Goal: Transaction & Acquisition: Purchase product/service

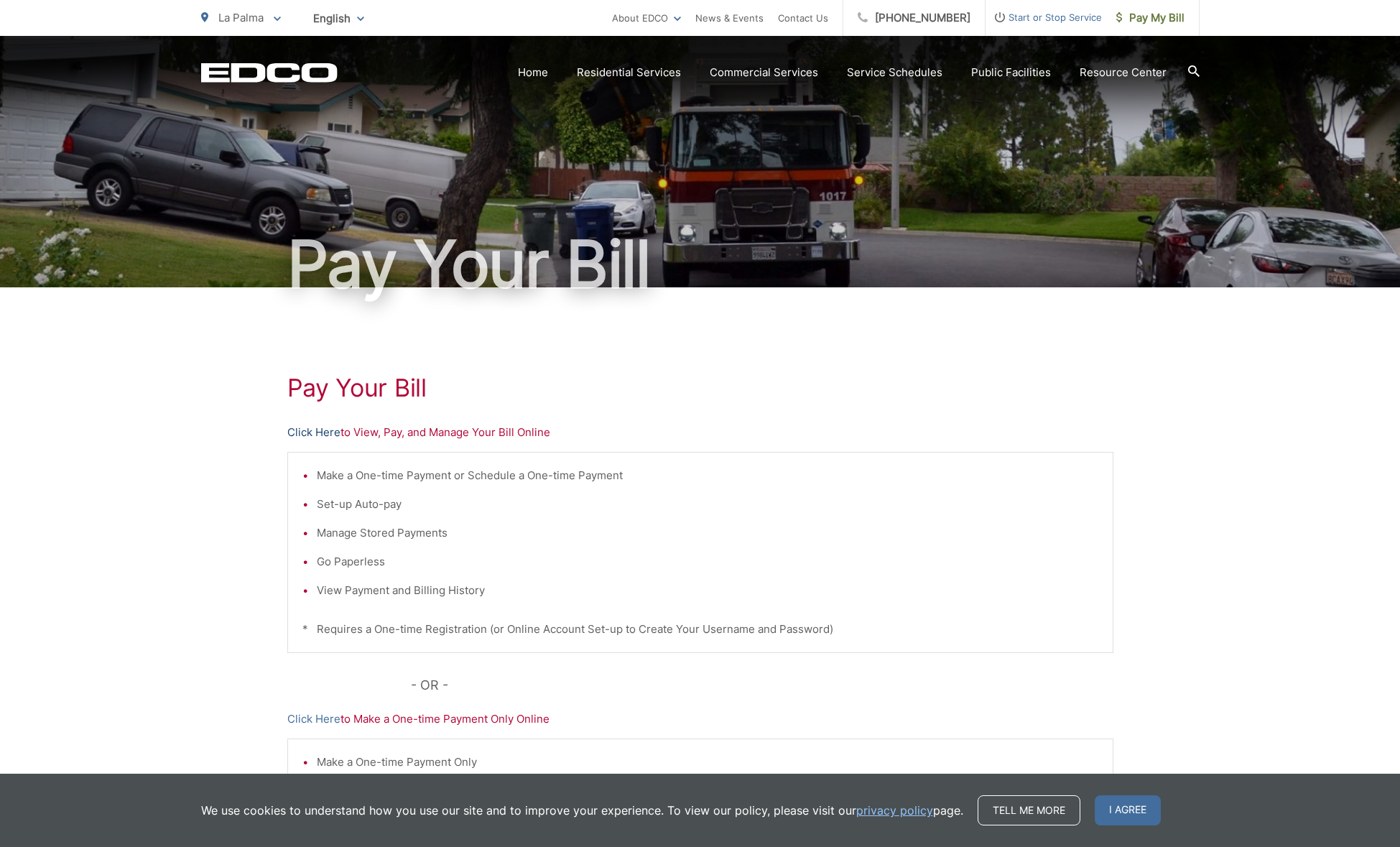
click at [311, 426] on link "Click Here" at bounding box center [314, 432] width 53 height 17
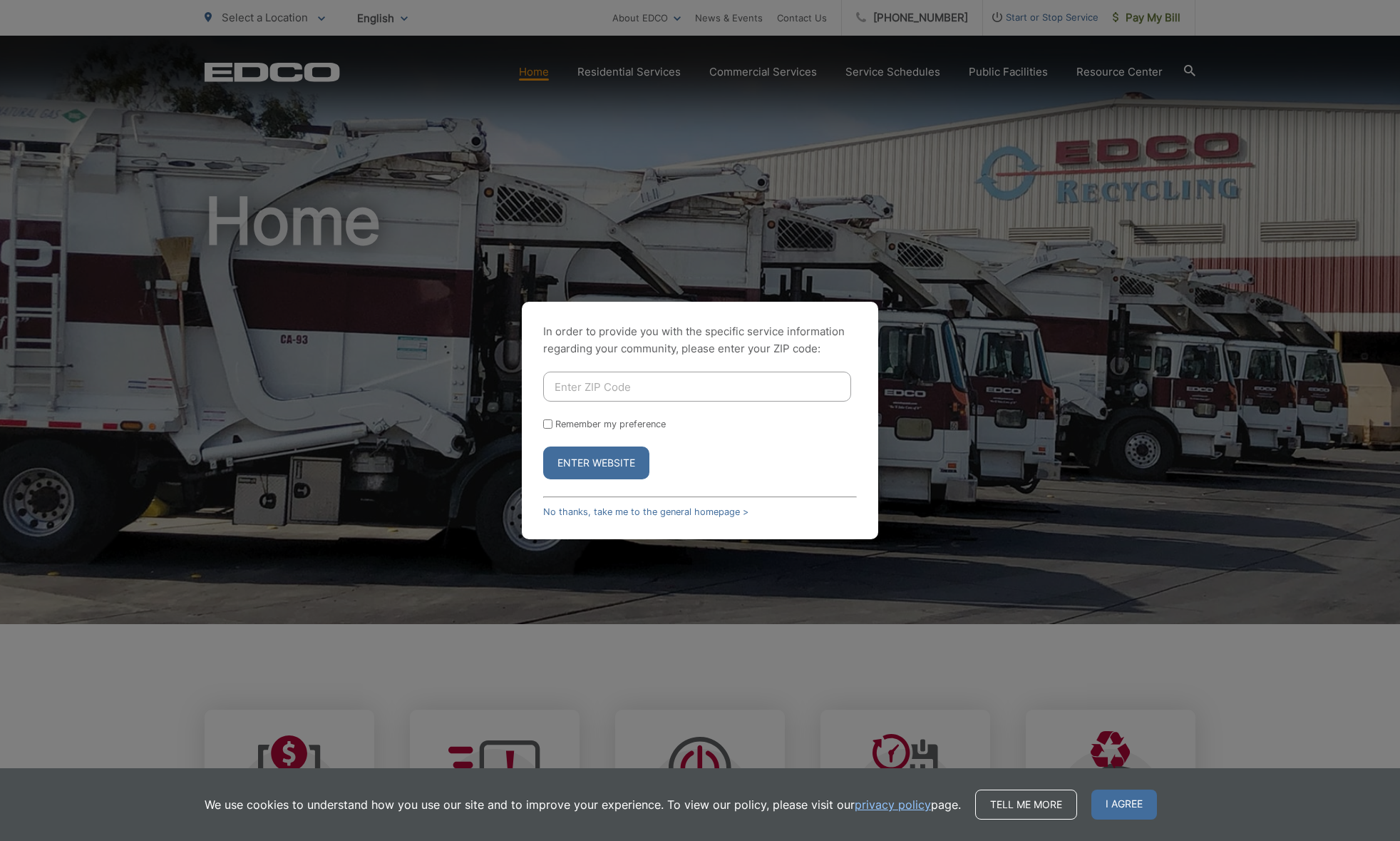
click at [667, 380] on input "Enter ZIP Code" at bounding box center [697, 386] width 308 height 30
type input "91941"
click at [614, 423] on label "Remember my preference" at bounding box center [610, 423] width 111 height 11
click at [552, 423] on input "Remember my preference" at bounding box center [547, 423] width 9 height 9
checkbox input "true"
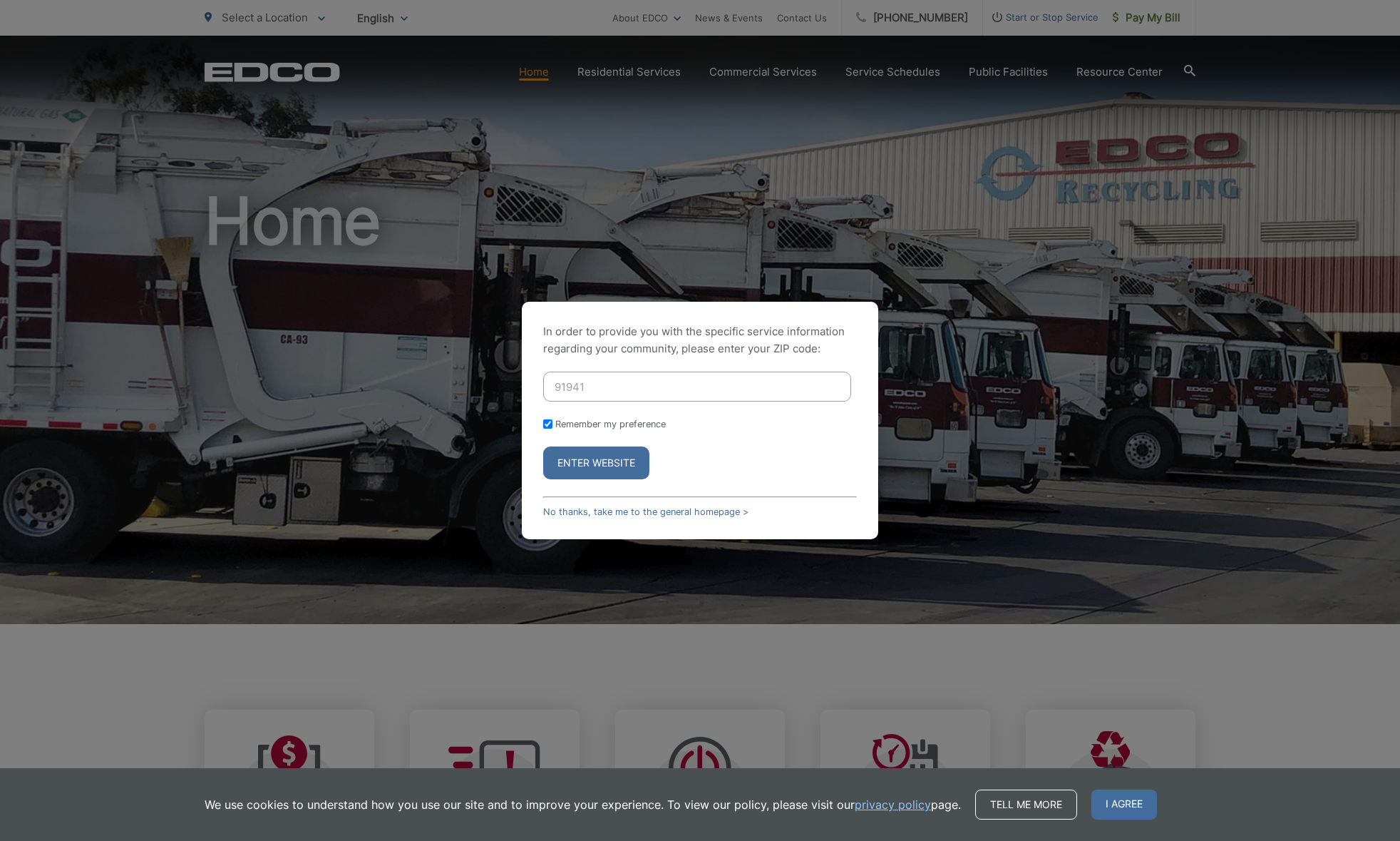
checkbox input "true"
click at [615, 455] on button "Enter Website" at bounding box center [596, 463] width 106 height 33
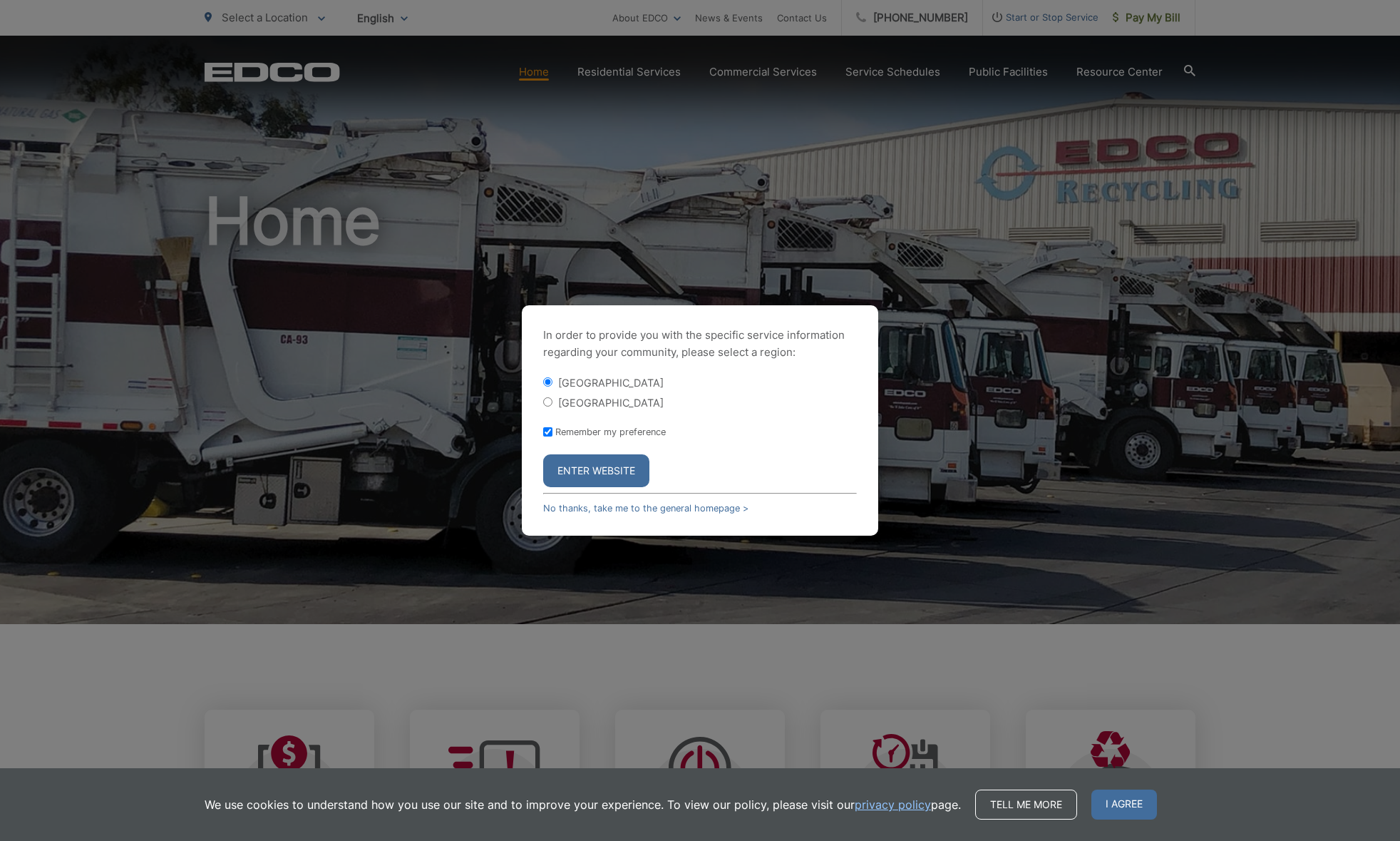
click at [609, 403] on label "[GEOGRAPHIC_DATA]" at bounding box center [611, 402] width 106 height 12
click at [552, 403] on input "[GEOGRAPHIC_DATA]" at bounding box center [547, 401] width 9 height 9
radio input "true"
click at [622, 473] on button "Enter Website" at bounding box center [596, 470] width 106 height 33
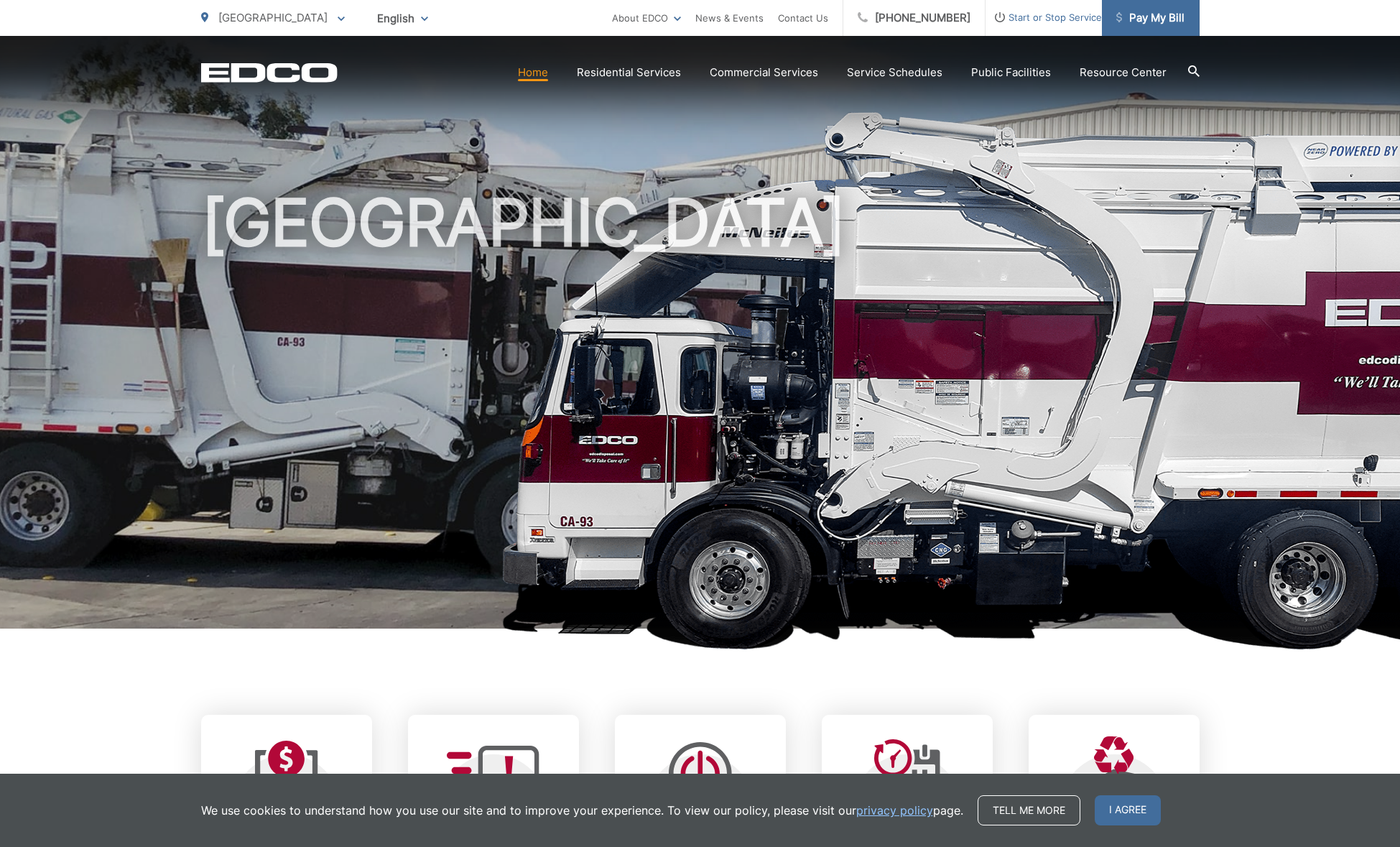
click at [1177, 19] on span "Pay My Bill" at bounding box center [1150, 18] width 68 height 17
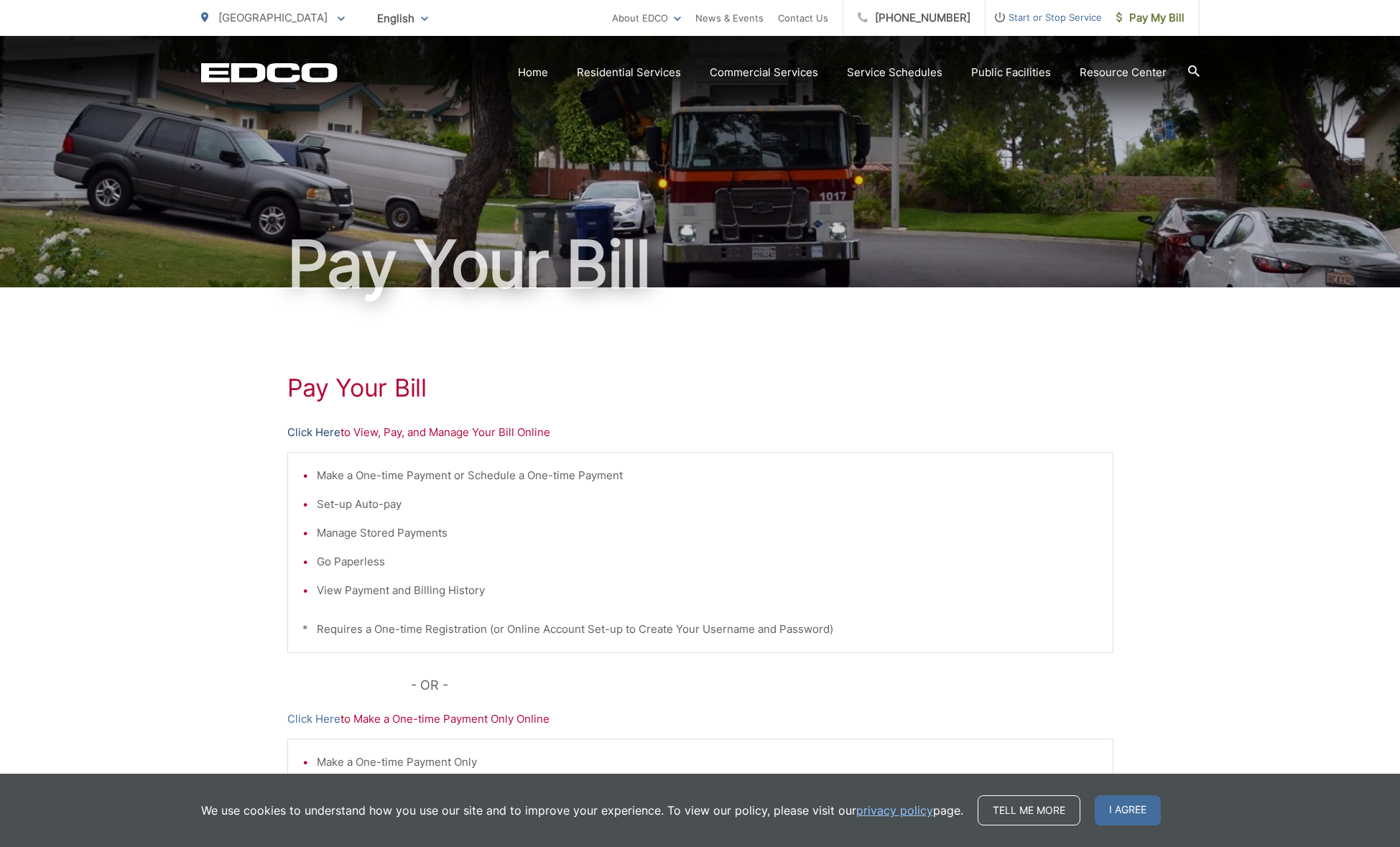
click at [319, 436] on link "Click Here" at bounding box center [314, 432] width 53 height 17
